Goal: Task Accomplishment & Management: Complete application form

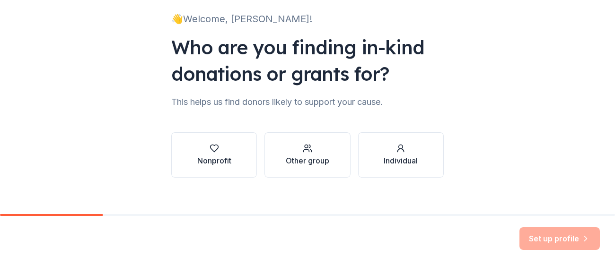
scroll to position [72, 0]
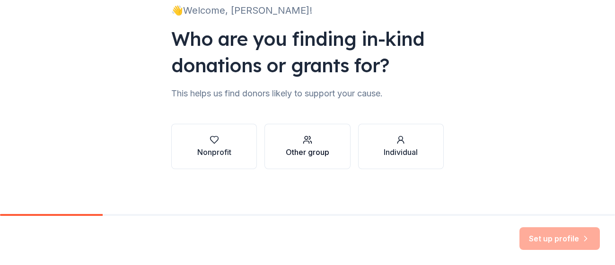
click at [297, 143] on div "button" at bounding box center [307, 139] width 43 height 9
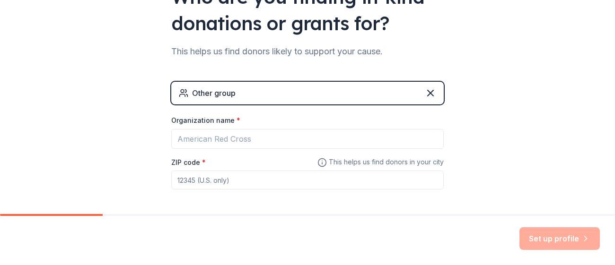
scroll to position [111, 0]
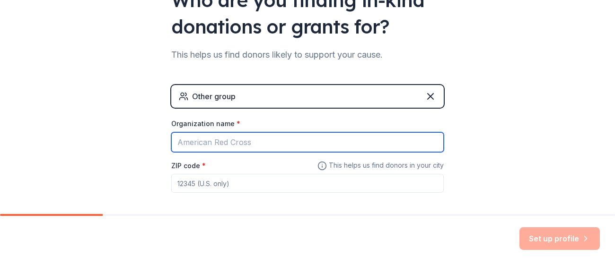
click at [295, 142] on input "Organization name *" at bounding box center [307, 142] width 272 height 20
type input "[GEOGRAPHIC_DATA]"
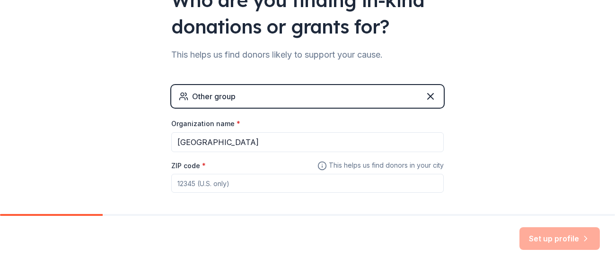
click at [255, 178] on input "ZIP code *" at bounding box center [307, 183] width 272 height 19
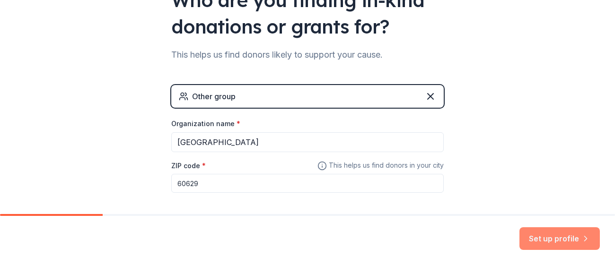
type input "60629"
click at [536, 239] on button "Set up profile" at bounding box center [559, 238] width 80 height 23
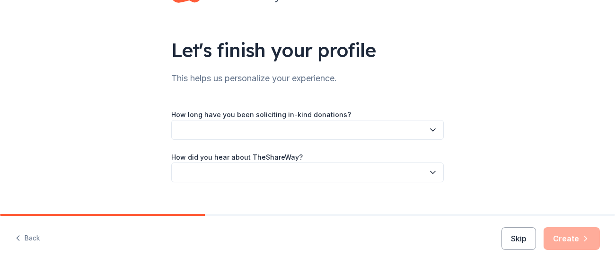
scroll to position [51, 0]
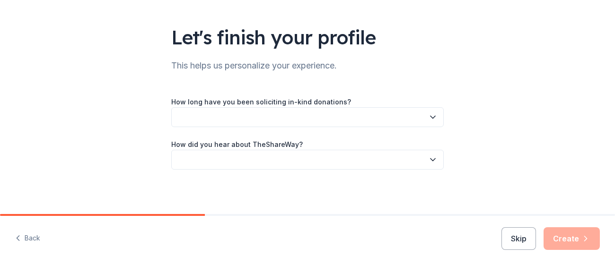
click at [373, 120] on button "button" at bounding box center [307, 117] width 272 height 20
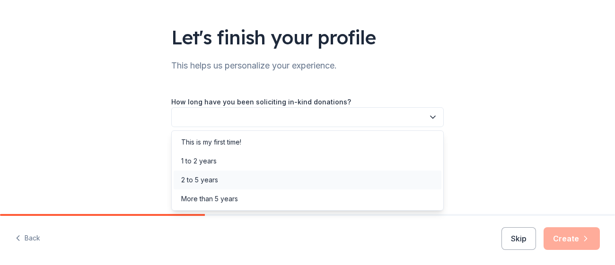
click at [363, 180] on div "2 to 5 years" at bounding box center [308, 180] width 268 height 19
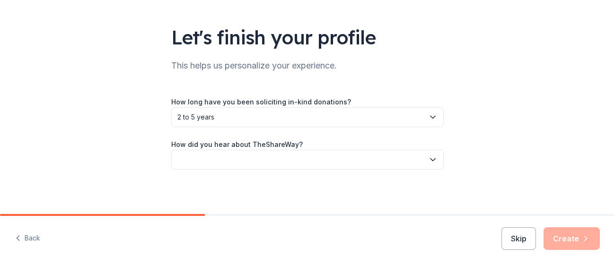
click at [362, 162] on button "button" at bounding box center [307, 160] width 272 height 20
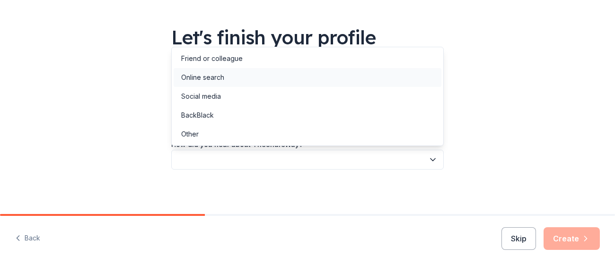
click at [354, 85] on div "Online search" at bounding box center [308, 77] width 268 height 19
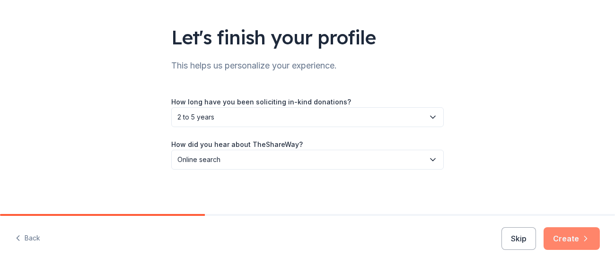
click at [561, 237] on button "Create" at bounding box center [571, 238] width 56 height 23
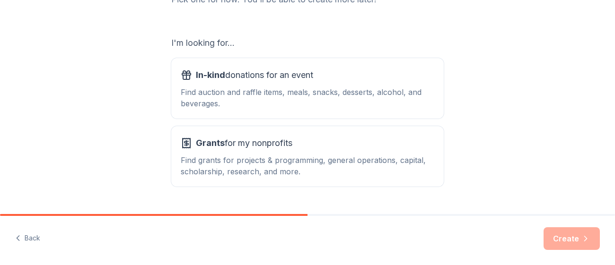
scroll to position [144, 0]
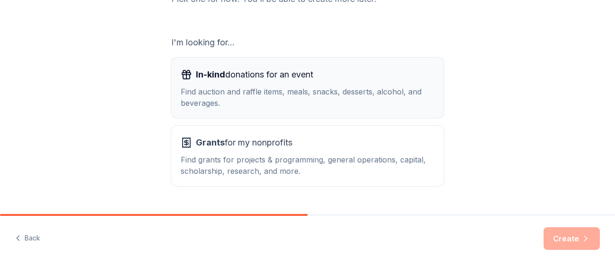
click at [338, 99] on div "Find auction and raffle items, meals, snacks, desserts, alcohol, and beverages." at bounding box center [307, 97] width 253 height 23
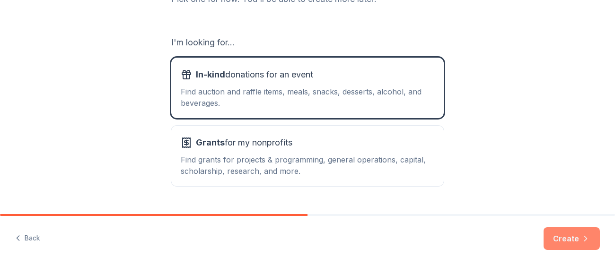
click at [562, 234] on button "Create" at bounding box center [571, 238] width 56 height 23
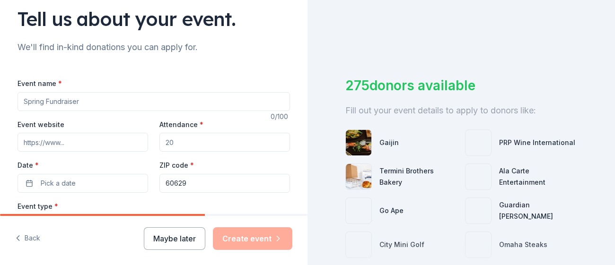
scroll to position [76, 0]
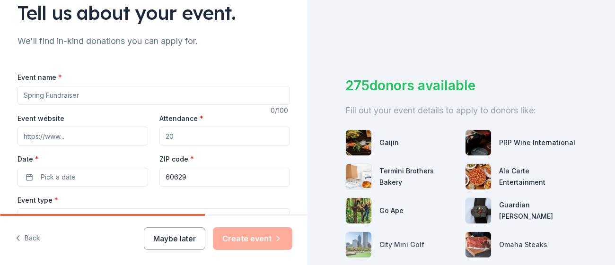
click at [118, 99] on input "Event name *" at bounding box center [153, 95] width 272 height 19
type input "D"
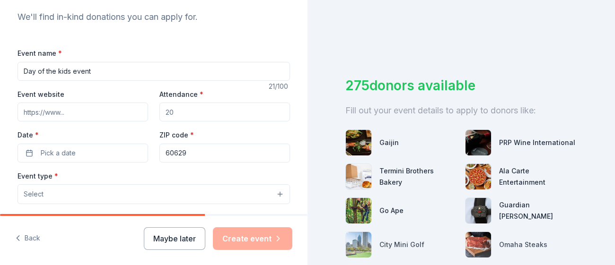
scroll to position [101, 0]
type input "Day of the kids event"
click at [88, 116] on input "Event website" at bounding box center [82, 111] width 130 height 19
type input "monarcasacademy.org"
click at [184, 111] on input "Attendance *" at bounding box center [224, 111] width 130 height 19
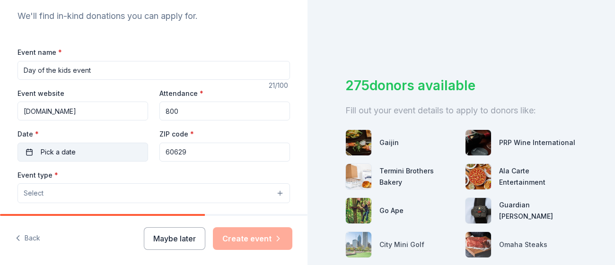
type input "800"
click at [120, 146] on button "Pick a date" at bounding box center [82, 152] width 130 height 19
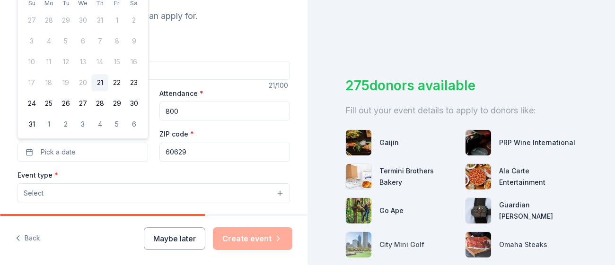
click at [308, 69] on div "275 donors available Fill out your event details to apply to donors like: Gaiji…" at bounding box center [460, 132] width 307 height 265
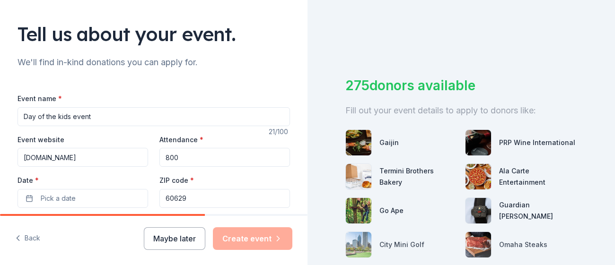
scroll to position [58, 0]
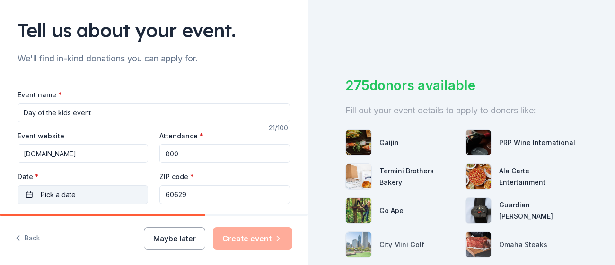
click at [88, 185] on button "Pick a date" at bounding box center [82, 194] width 130 height 19
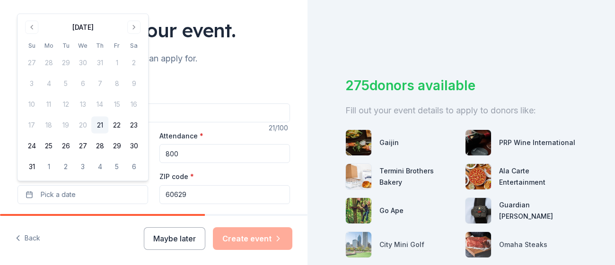
click at [94, 26] on div "August 2025" at bounding box center [82, 27] width 21 height 11
click at [131, 26] on button "Go to next month" at bounding box center [133, 27] width 13 height 13
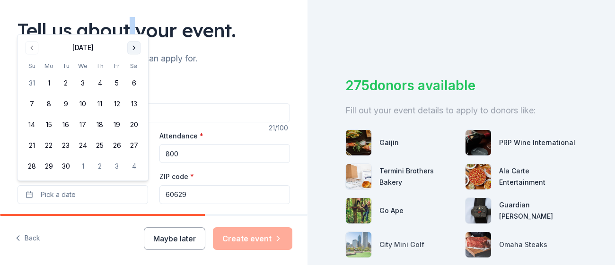
click at [131, 26] on div "Tell us about your event." at bounding box center [153, 30] width 272 height 26
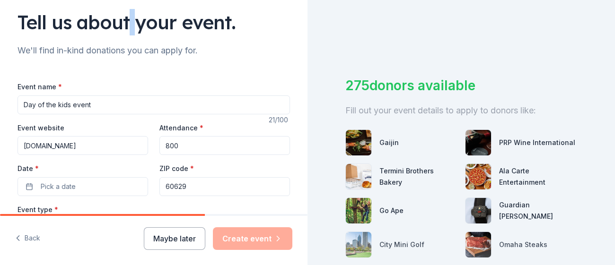
scroll to position [68, 0]
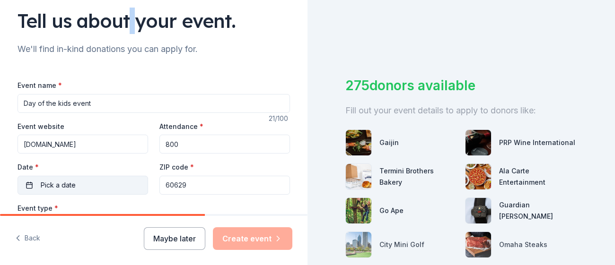
click at [100, 186] on button "Pick a date" at bounding box center [82, 185] width 130 height 19
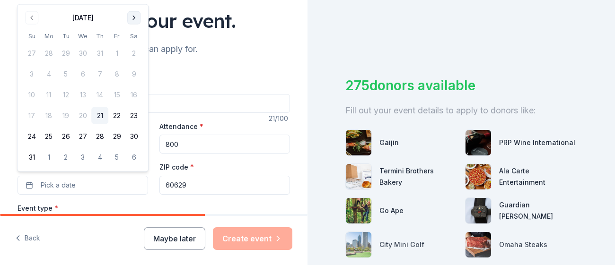
click at [136, 17] on button "Go to next month" at bounding box center [133, 17] width 13 height 13
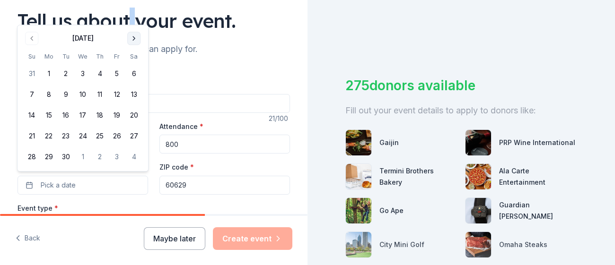
click at [137, 36] on button "Go to next month" at bounding box center [133, 38] width 13 height 13
click at [135, 41] on button "Go to next month" at bounding box center [133, 38] width 13 height 13
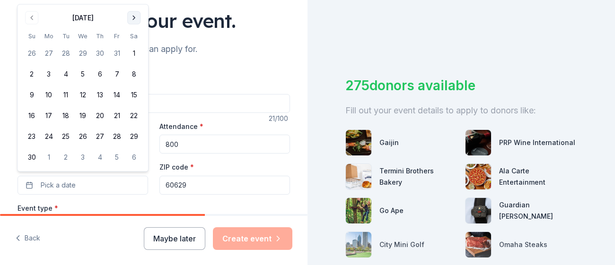
click at [133, 21] on button "Go to next month" at bounding box center [133, 17] width 13 height 13
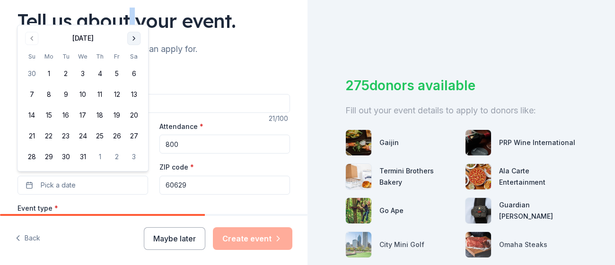
click at [133, 35] on button "Go to next month" at bounding box center [133, 38] width 13 height 13
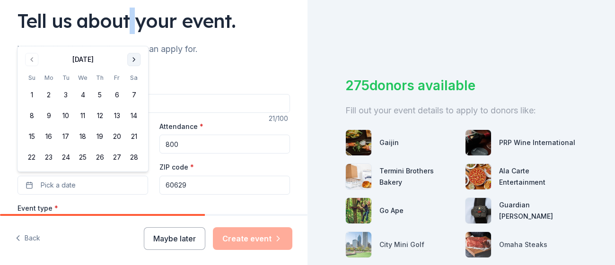
click at [133, 60] on button "Go to next month" at bounding box center [133, 59] width 13 height 13
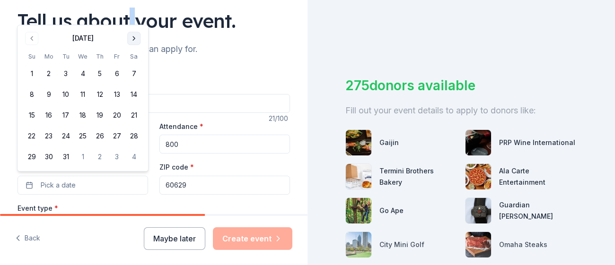
click at [133, 44] on button "Go to next month" at bounding box center [133, 38] width 13 height 13
click at [137, 139] on button "25" at bounding box center [133, 136] width 17 height 17
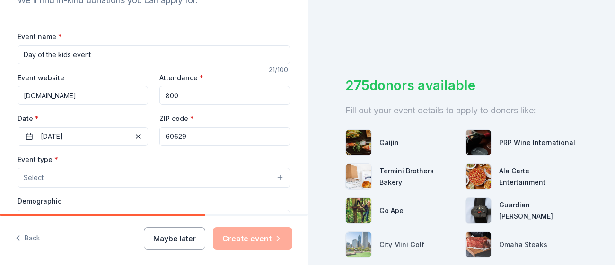
scroll to position [117, 0]
click at [213, 183] on button "Select" at bounding box center [153, 177] width 272 height 20
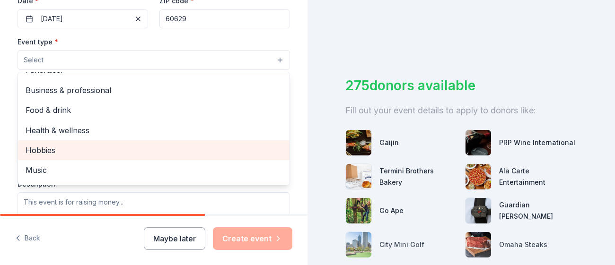
scroll to position [13, 0]
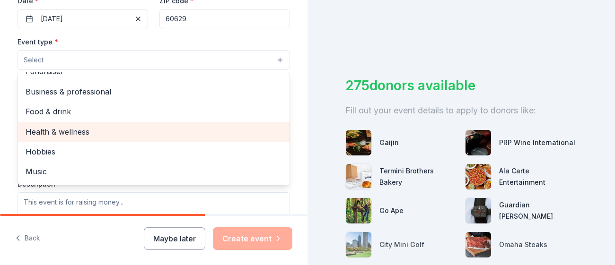
click at [150, 134] on span "Health & wellness" at bounding box center [154, 132] width 256 height 12
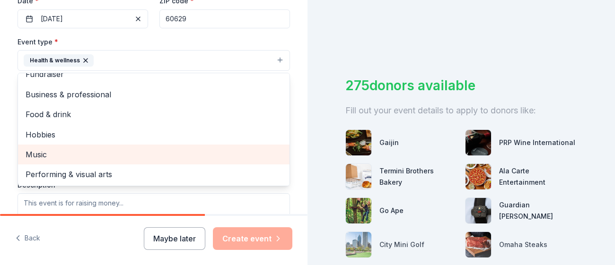
scroll to position [0, 0]
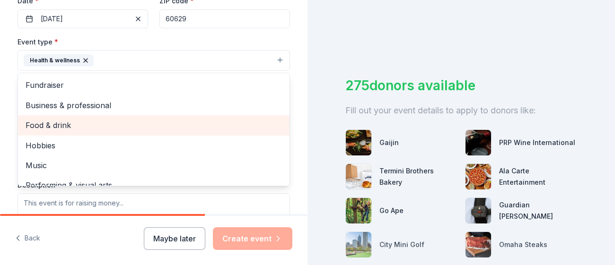
click at [164, 128] on span "Food & drink" at bounding box center [154, 125] width 256 height 12
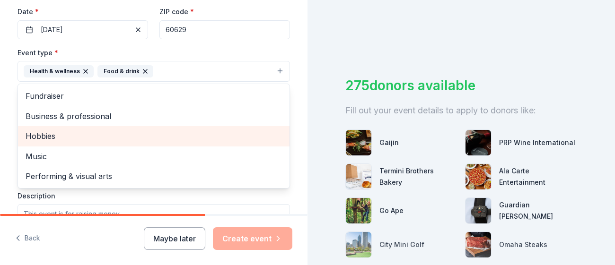
scroll to position [225, 0]
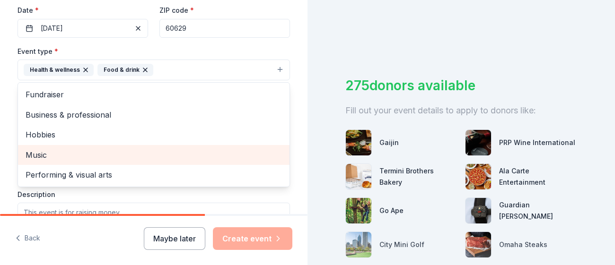
click at [160, 151] on span "Music" at bounding box center [154, 155] width 256 height 12
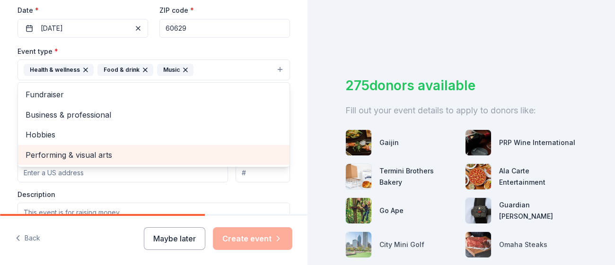
click at [160, 151] on span "Performing & visual arts" at bounding box center [154, 155] width 256 height 12
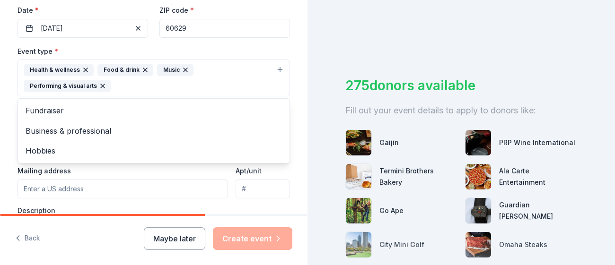
click at [300, 209] on div "Tell us about your event. We'll find in-kind donations you can apply for. Event…" at bounding box center [153, 98] width 303 height 646
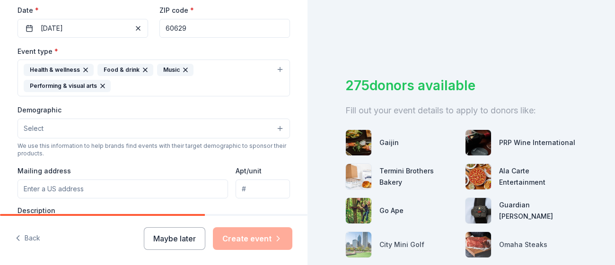
click at [243, 128] on button "Select" at bounding box center [153, 129] width 272 height 20
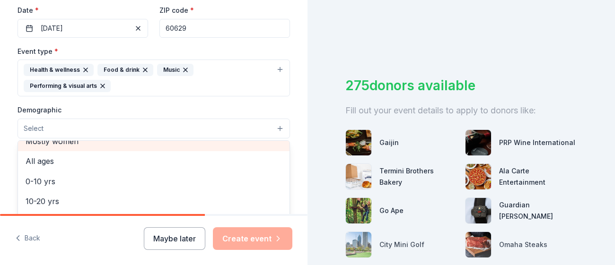
scroll to position [47, 0]
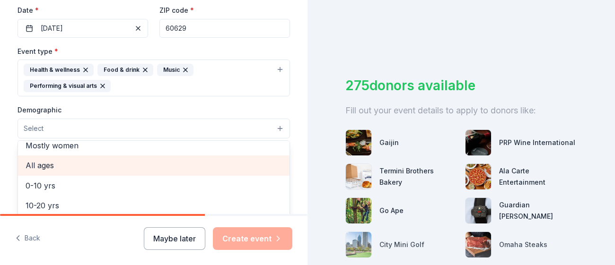
click at [205, 165] on span "All ages" at bounding box center [154, 165] width 256 height 12
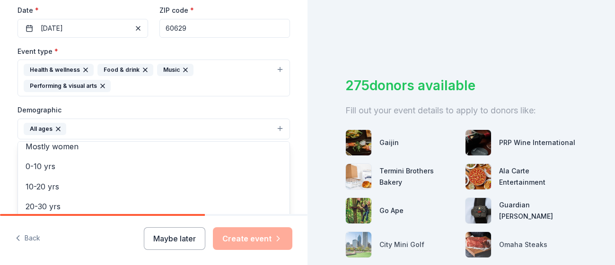
click at [292, 144] on div "Tell us about your event. We'll find in-kind donations you can apply for. Event…" at bounding box center [153, 98] width 303 height 647
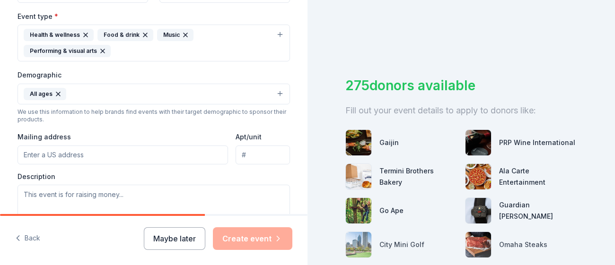
scroll to position [269, 0]
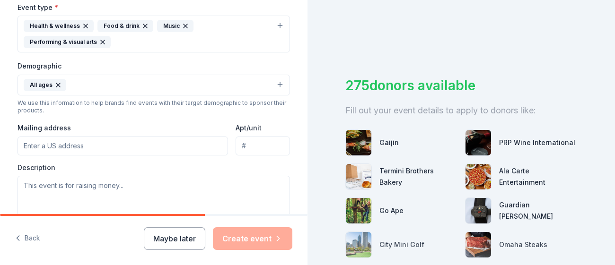
click at [216, 147] on input "Mailing address" at bounding box center [122, 146] width 210 height 19
type input "5815 S. Homan Ave."
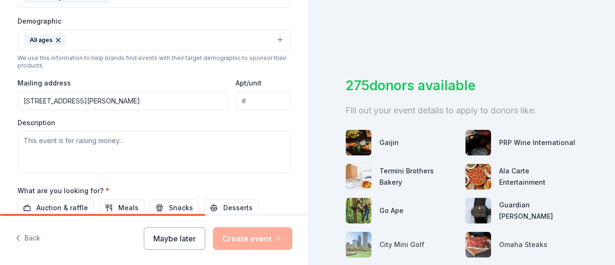
scroll to position [316, 0]
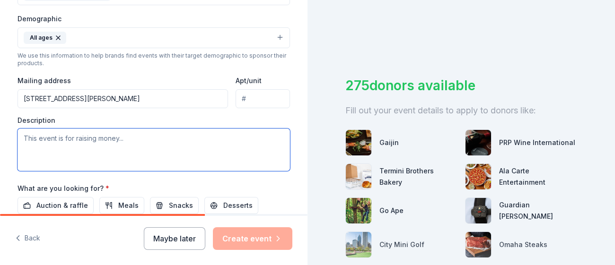
click at [156, 159] on textarea at bounding box center [153, 150] width 272 height 43
type textarea "Its a"
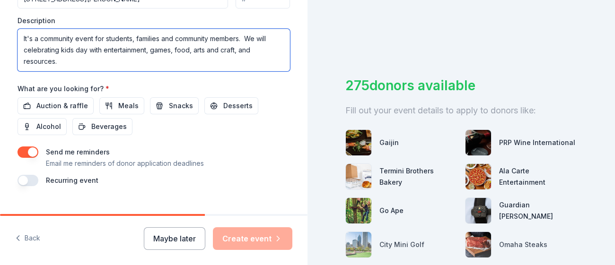
scroll to position [419, 0]
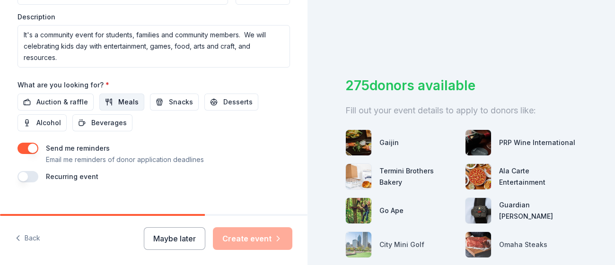
click at [118, 98] on span "Meals" at bounding box center [128, 101] width 20 height 11
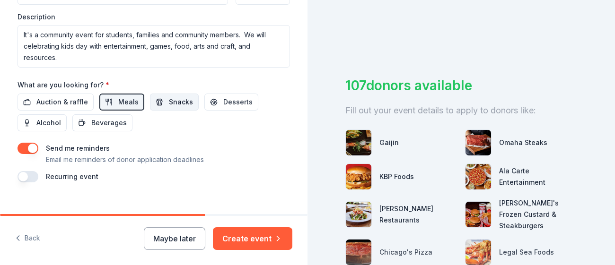
click at [177, 96] on span "Snacks" at bounding box center [181, 101] width 24 height 11
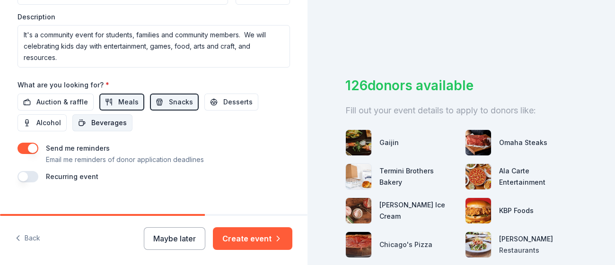
click at [114, 117] on span "Beverages" at bounding box center [108, 122] width 35 height 11
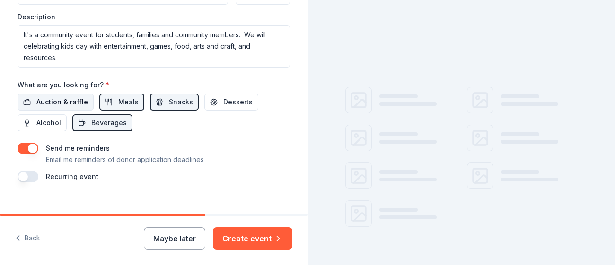
click at [81, 96] on span "Auction & raffle" at bounding box center [62, 101] width 52 height 11
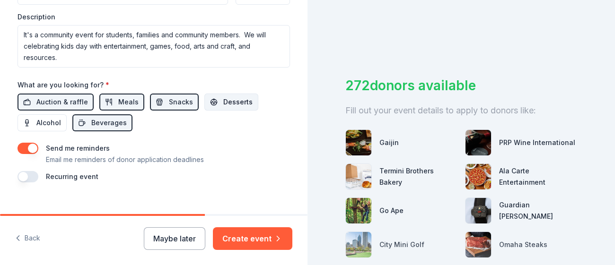
click at [223, 100] on span "Desserts" at bounding box center [237, 101] width 29 height 11
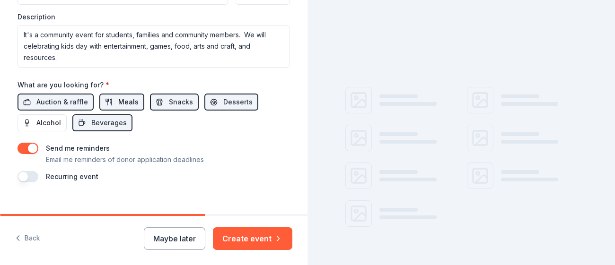
click at [132, 96] on span "Meals" at bounding box center [128, 101] width 20 height 11
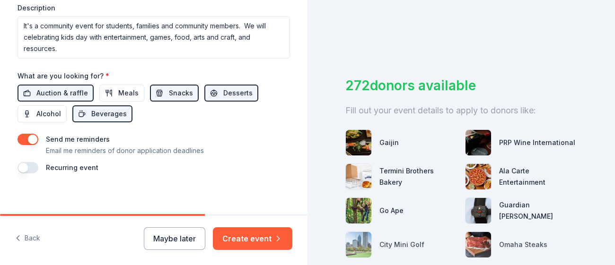
scroll to position [382, 0]
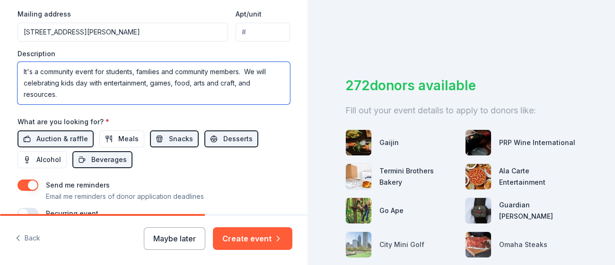
click at [23, 68] on textarea "It's a community event for students, families and community members. We will ce…" at bounding box center [153, 83] width 272 height 43
type textarea "Our school is primarily It's a community event for students, families and commu…"
drag, startPoint x: 141, startPoint y: 90, endPoint x: 24, endPoint y: 67, distance: 119.6
click at [24, 67] on textarea "Our school is primarily It's a community event for students, families and commu…" at bounding box center [153, 83] width 272 height 43
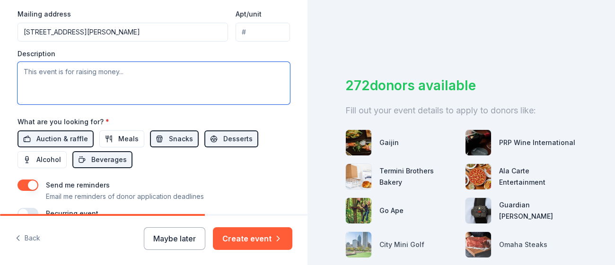
paste textarea "I am reaching out to you on behalf of [GEOGRAPHIC_DATA], a [GEOGRAPHIC_DATA] ed…"
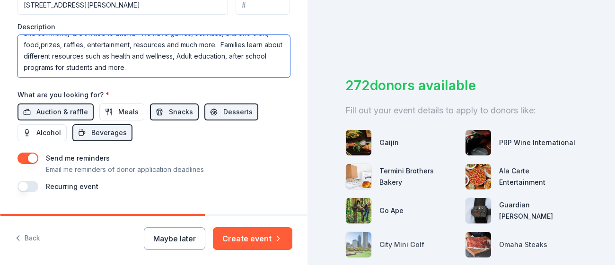
scroll to position [411, 0]
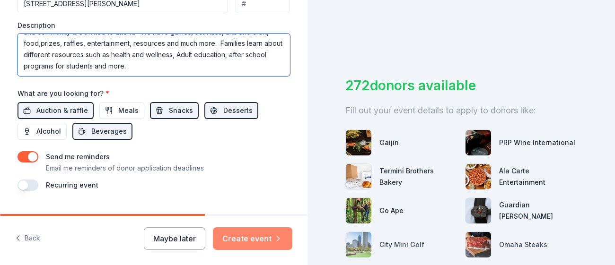
type textarea "I am reaching out to you on behalf of [GEOGRAPHIC_DATA], a [GEOGRAPHIC_DATA] ed…"
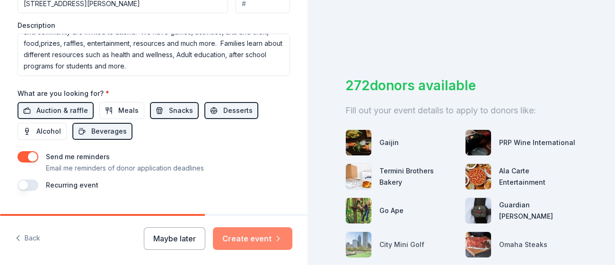
click at [264, 243] on button "Create event" at bounding box center [252, 238] width 79 height 23
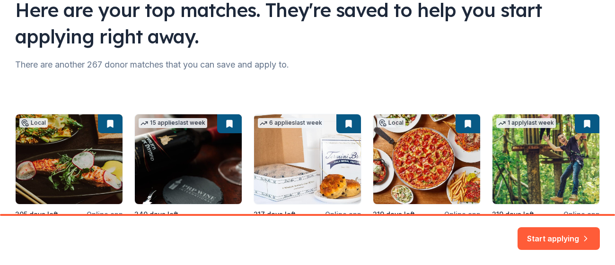
scroll to position [182, 0]
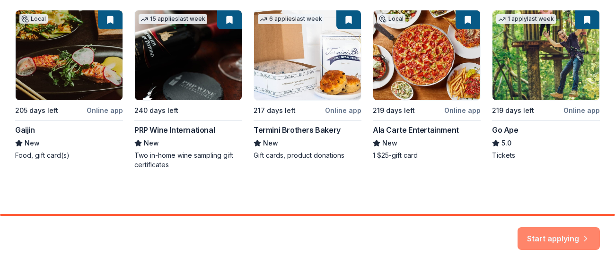
click at [539, 230] on button "Start applying" at bounding box center [558, 233] width 82 height 23
click at [539, 230] on div "Start applying" at bounding box center [558, 238] width 82 height 23
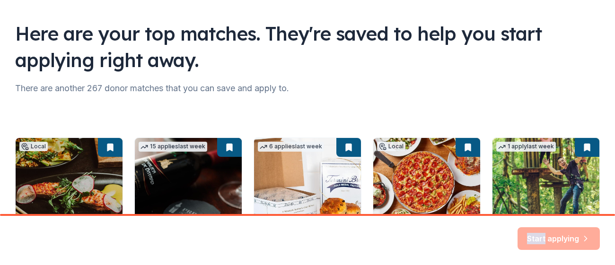
scroll to position [0, 0]
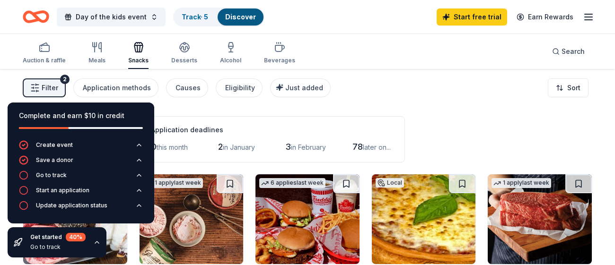
click at [217, 120] on div "Application deadlines 0 this month 2 in January 3 in February 78 later on..." at bounding box center [272, 139] width 266 height 46
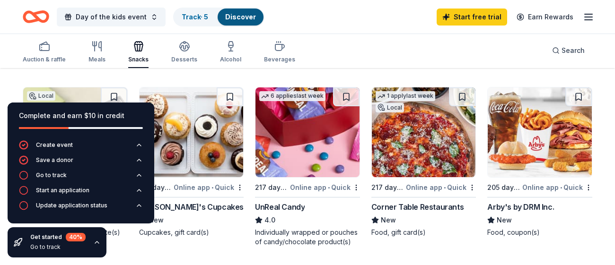
scroll to position [615, 0]
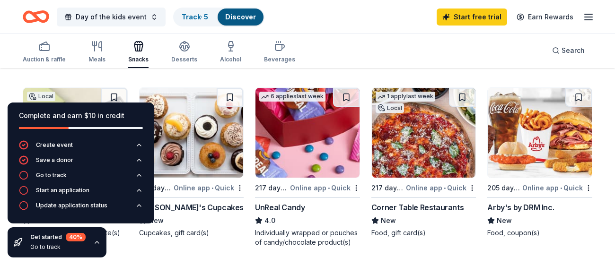
click at [498, 167] on img at bounding box center [539, 133] width 104 height 90
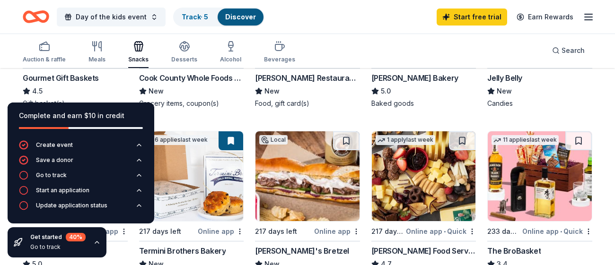
scroll to position [400, 0]
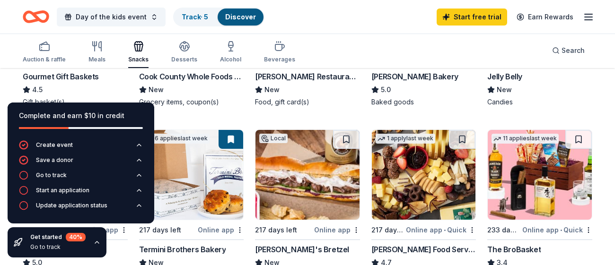
click at [82, 76] on div "Gourmet Gift Baskets" at bounding box center [61, 76] width 76 height 11
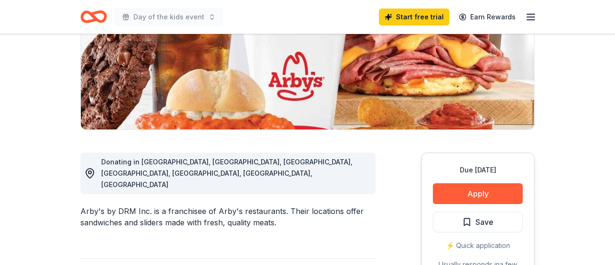
scroll to position [171, 0]
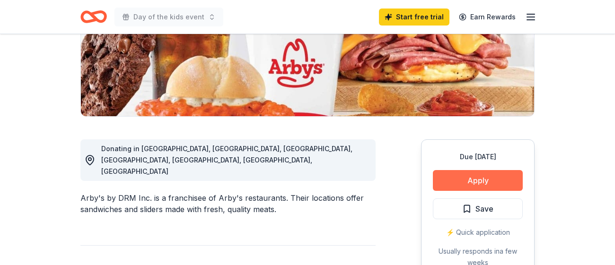
click at [475, 179] on button "Apply" at bounding box center [478, 180] width 90 height 21
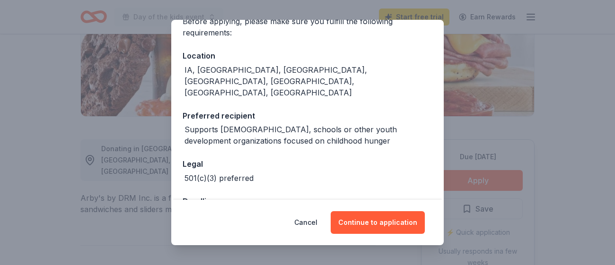
scroll to position [95, 0]
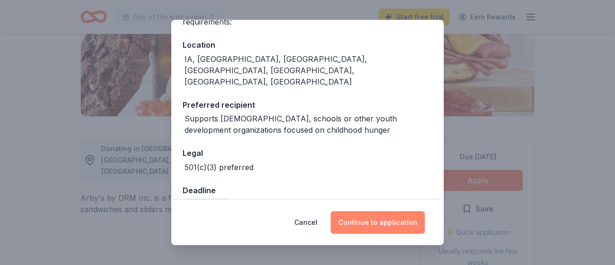
click at [392, 223] on button "Continue to application" at bounding box center [377, 222] width 94 height 23
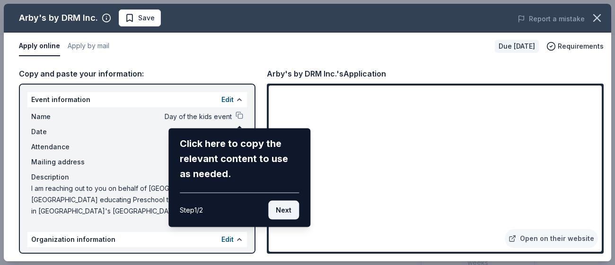
click at [288, 208] on button "Next" at bounding box center [283, 210] width 31 height 19
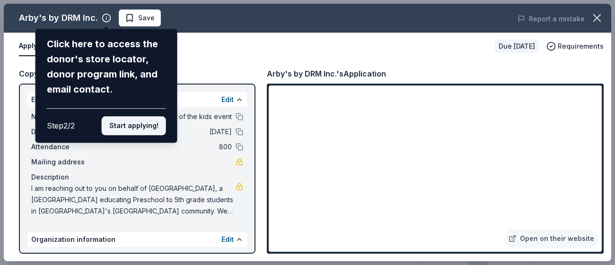
click at [117, 130] on button "Start applying!" at bounding box center [134, 125] width 64 height 19
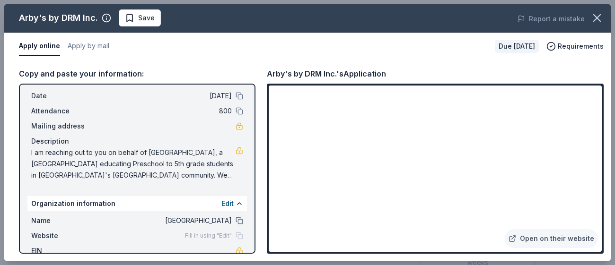
scroll to position [65, 0]
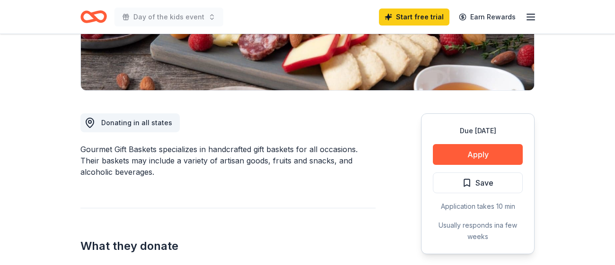
scroll to position [202, 0]
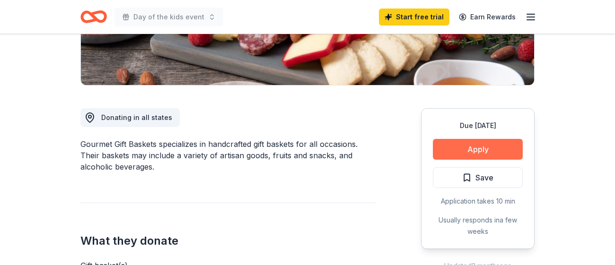
click at [503, 152] on button "Apply" at bounding box center [478, 149] width 90 height 21
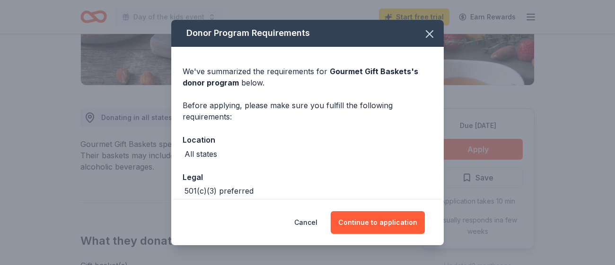
scroll to position [46, 0]
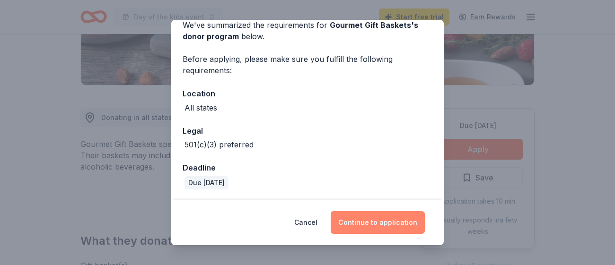
click at [375, 221] on button "Continue to application" at bounding box center [377, 222] width 94 height 23
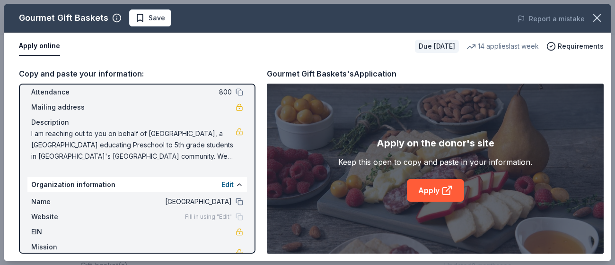
scroll to position [65, 0]
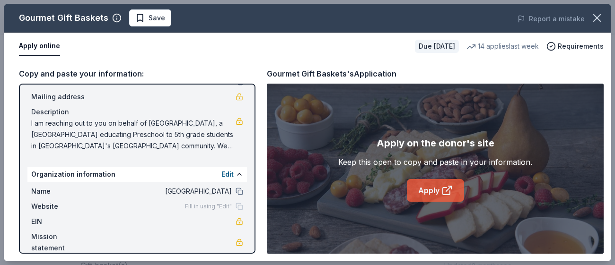
click at [427, 190] on link "Apply" at bounding box center [435, 190] width 57 height 23
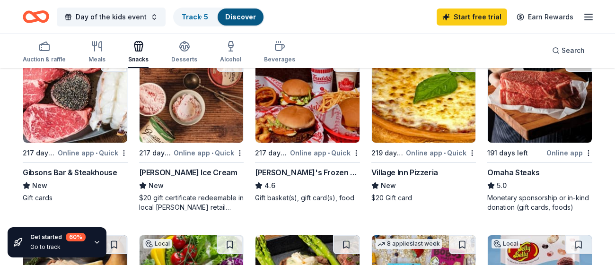
scroll to position [123, 0]
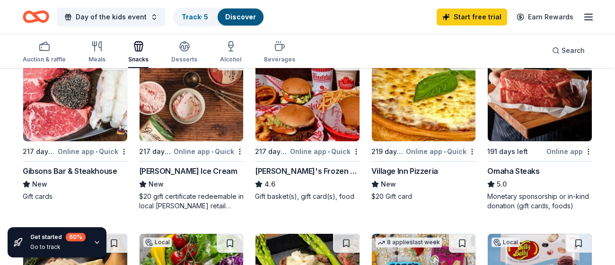
click at [40, 172] on div "Gibsons Bar & Steakhouse" at bounding box center [70, 170] width 94 height 11
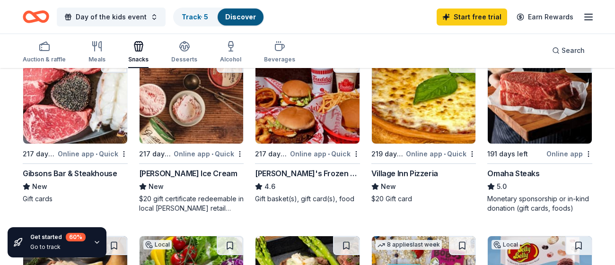
scroll to position [121, 0]
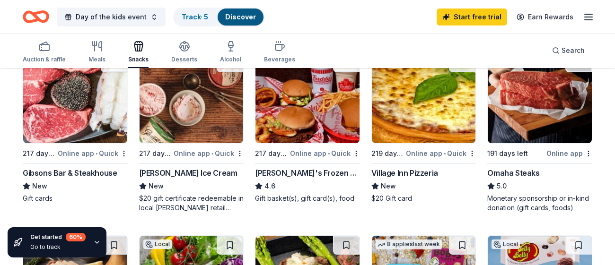
click at [503, 173] on div "Omaha Steaks" at bounding box center [513, 172] width 52 height 11
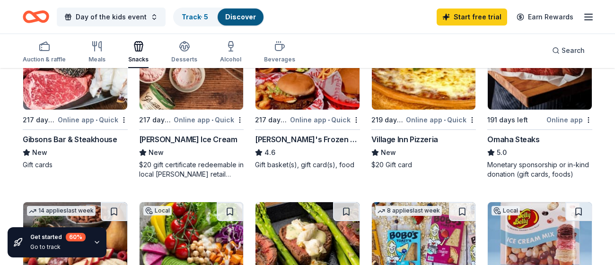
scroll to position [156, 0]
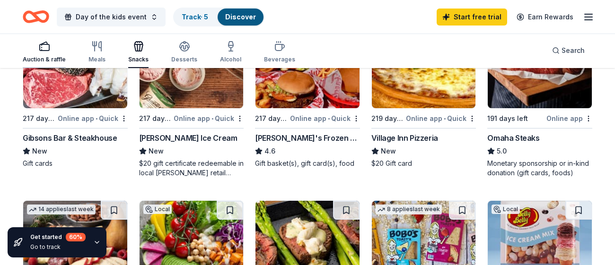
click at [52, 61] on div "Auction & raffle" at bounding box center [44, 60] width 43 height 8
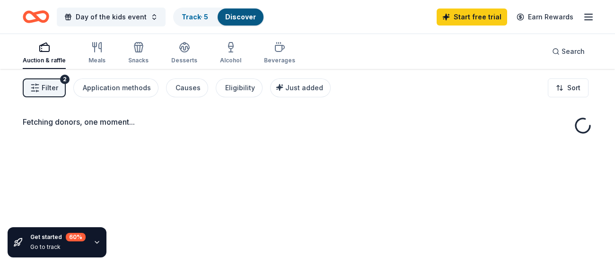
click at [350, 146] on div "Fetching donors, one moment..." at bounding box center [307, 201] width 615 height 265
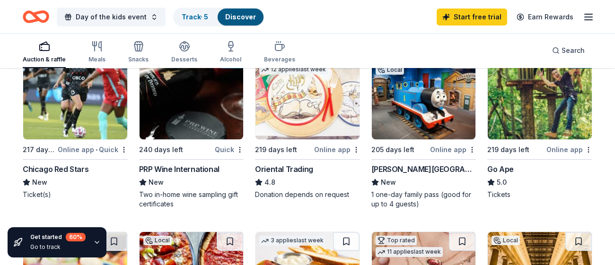
scroll to position [125, 0]
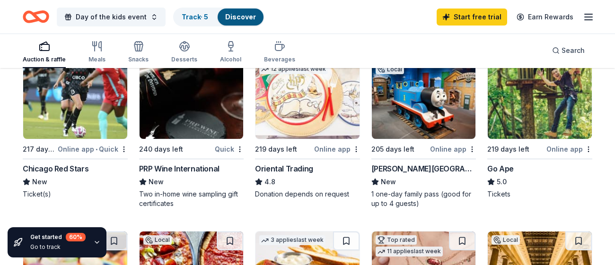
click at [382, 171] on div "Kohl Children's Museum" at bounding box center [423, 168] width 105 height 11
click at [289, 166] on div "Oriental Trading" at bounding box center [284, 168] width 58 height 11
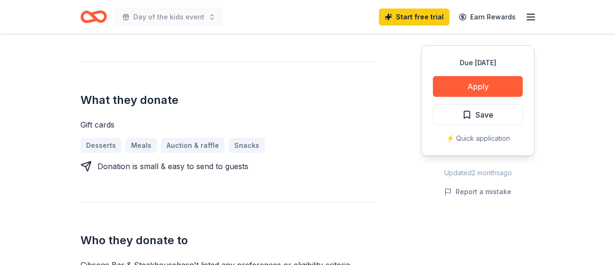
scroll to position [369, 0]
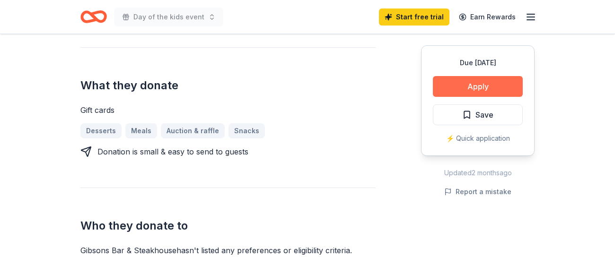
click at [450, 81] on button "Apply" at bounding box center [478, 86] width 90 height 21
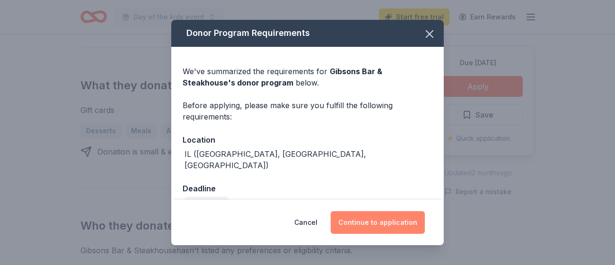
click at [364, 223] on button "Continue to application" at bounding box center [377, 222] width 94 height 23
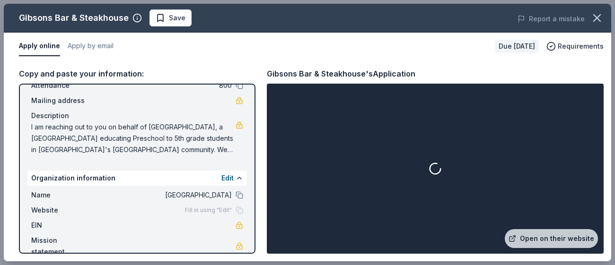
scroll to position [65, 0]
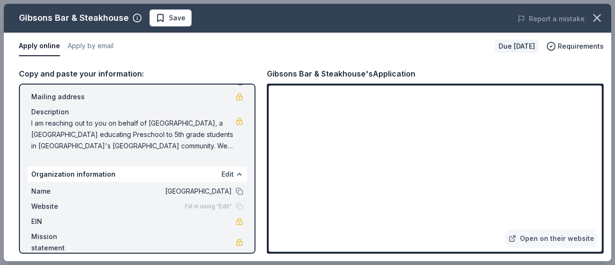
click at [224, 172] on button "Edit" at bounding box center [227, 174] width 12 height 11
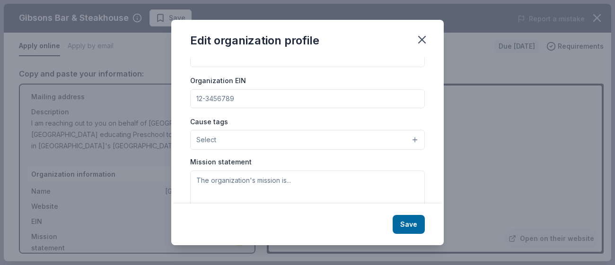
scroll to position [123, 0]
click at [420, 40] on icon "button" at bounding box center [421, 39] width 13 height 13
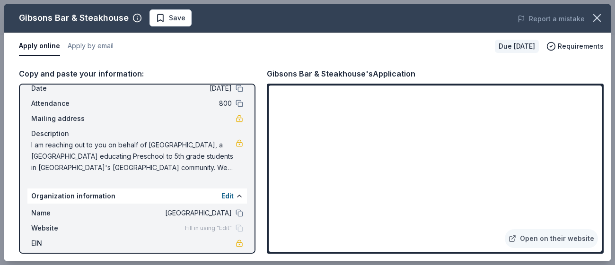
scroll to position [0, 0]
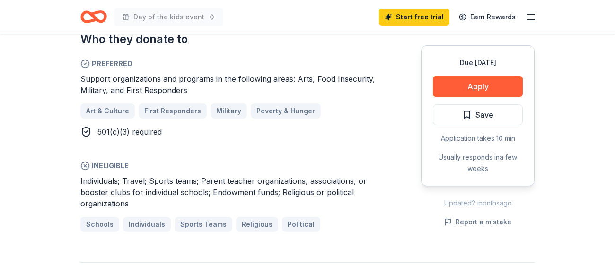
scroll to position [603, 0]
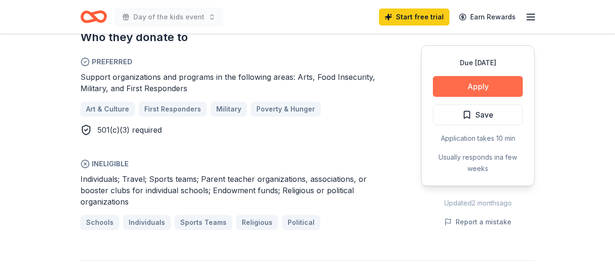
click at [458, 84] on button "Apply" at bounding box center [478, 86] width 90 height 21
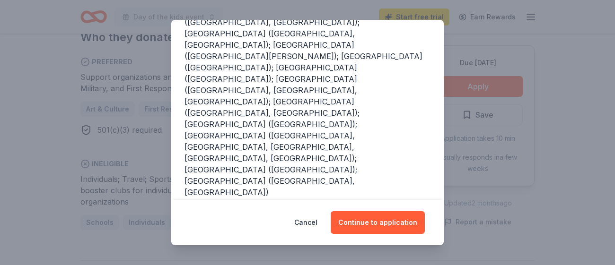
scroll to position [271, 0]
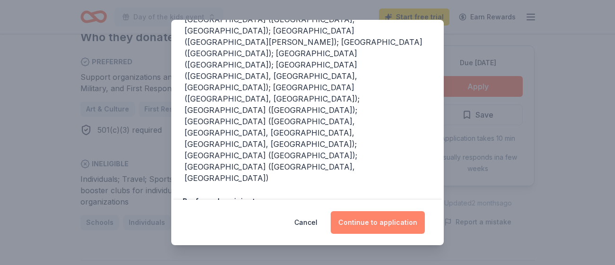
click at [400, 225] on button "Continue to application" at bounding box center [377, 222] width 94 height 23
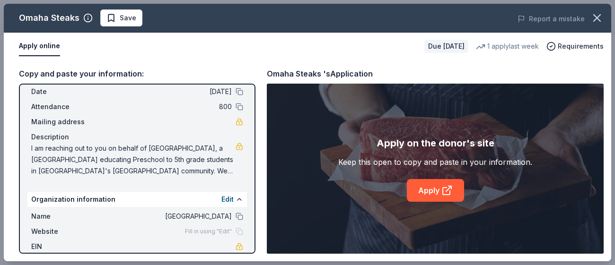
scroll to position [37, 0]
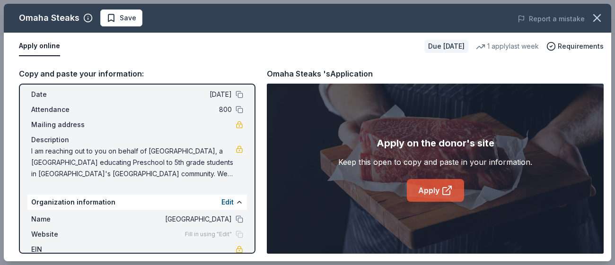
click at [442, 182] on link "Apply" at bounding box center [435, 190] width 57 height 23
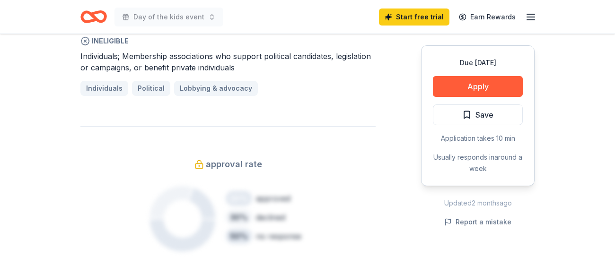
scroll to position [549, 0]
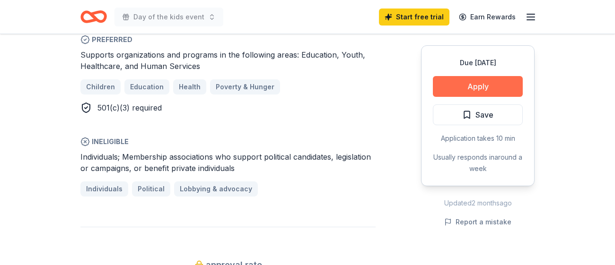
click at [476, 90] on button "Apply" at bounding box center [478, 86] width 90 height 21
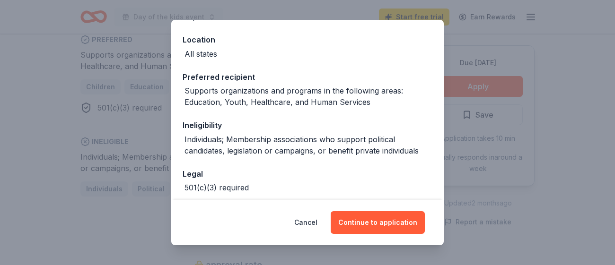
scroll to position [108, 0]
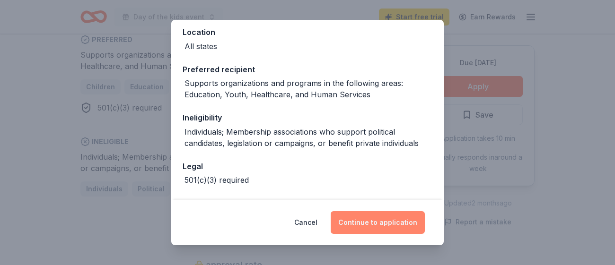
click at [369, 221] on button "Continue to application" at bounding box center [377, 222] width 94 height 23
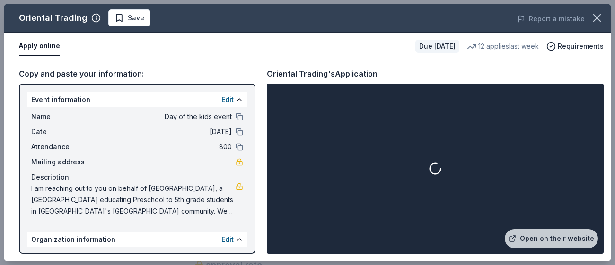
click at [369, 221] on div at bounding box center [435, 169] width 333 height 166
